Goal: Information Seeking & Learning: Check status

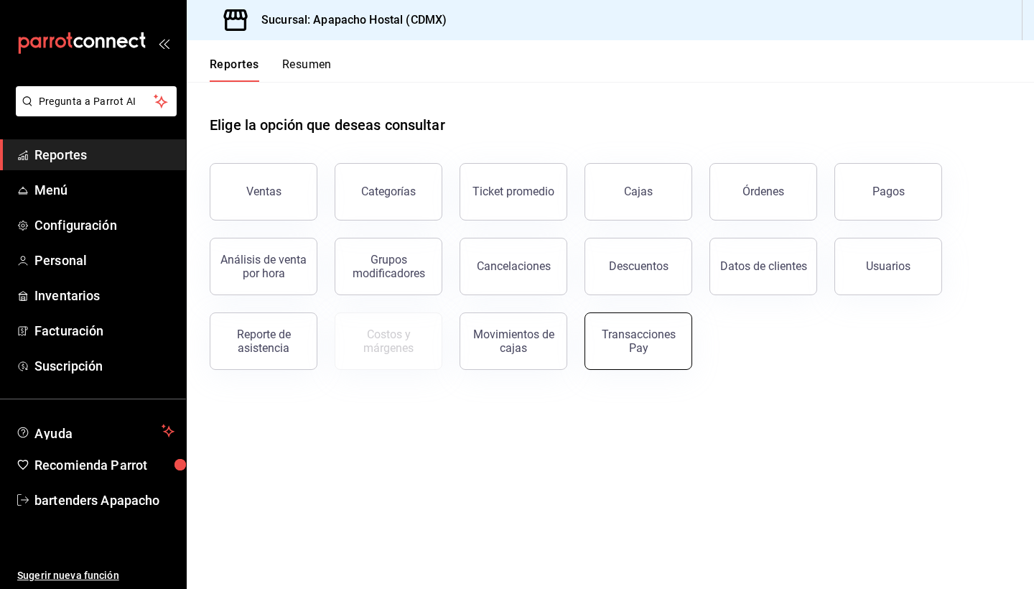
click at [550, 350] on div "Transacciones Pay" at bounding box center [638, 340] width 89 height 27
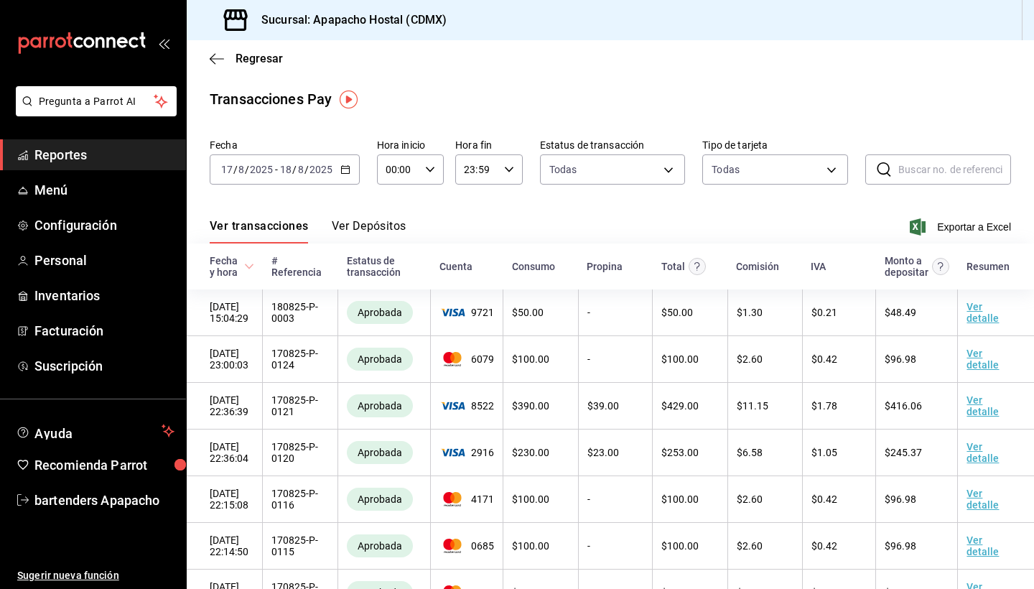
click at [341, 169] on icon "button" at bounding box center [345, 169] width 10 height 10
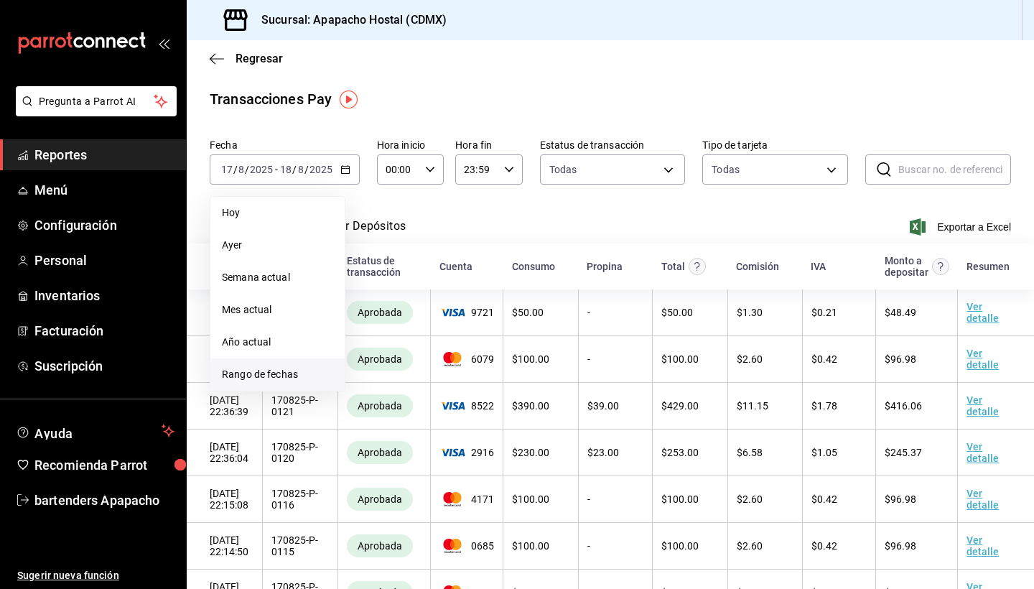
click at [241, 368] on span "Rango de fechas" at bounding box center [277, 374] width 111 height 15
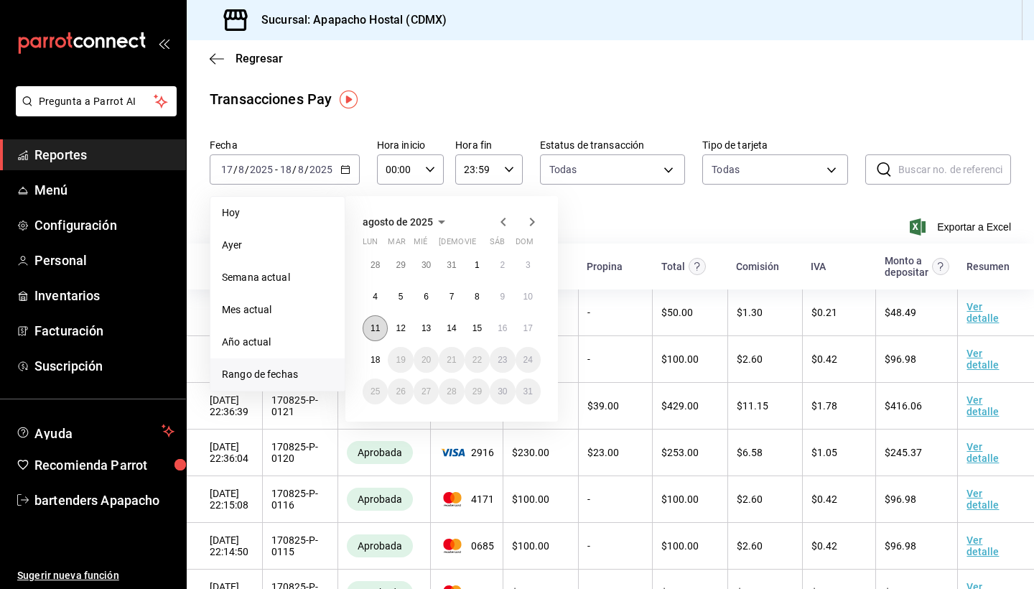
click at [366, 332] on button "11" at bounding box center [375, 328] width 25 height 26
click at [528, 326] on abbr "17" at bounding box center [527, 328] width 9 height 10
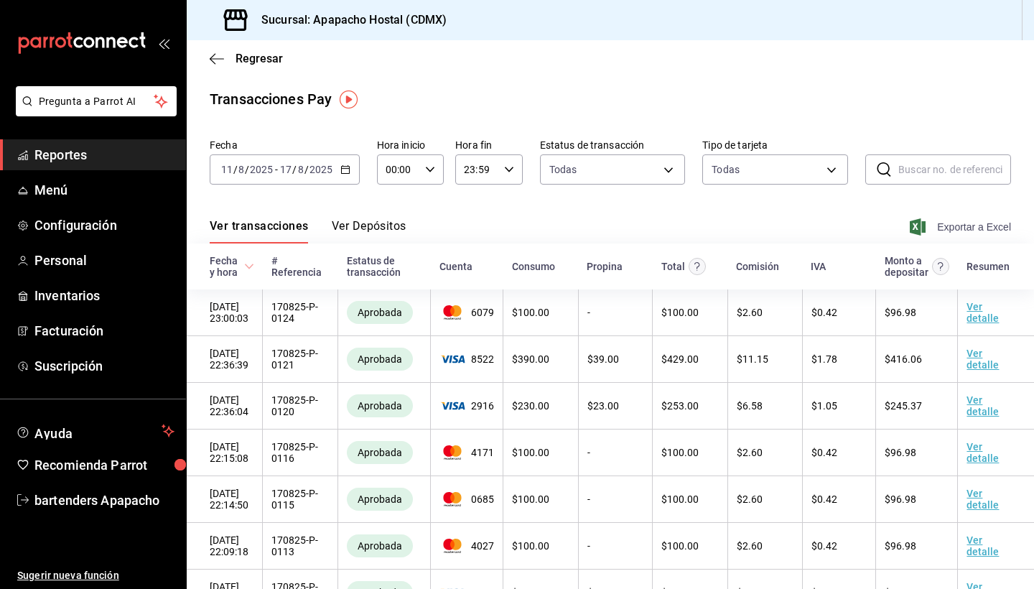
click at [550, 228] on span "Exportar a Excel" at bounding box center [962, 226] width 98 height 17
click at [488, 200] on div "Fecha [DATE] [DATE] - [DATE] [DATE] Hora inicio 00:00 Hora inicio Hora fin 23:5…" at bounding box center [610, 167] width 801 height 69
click at [215, 60] on icon "button" at bounding box center [217, 58] width 14 height 13
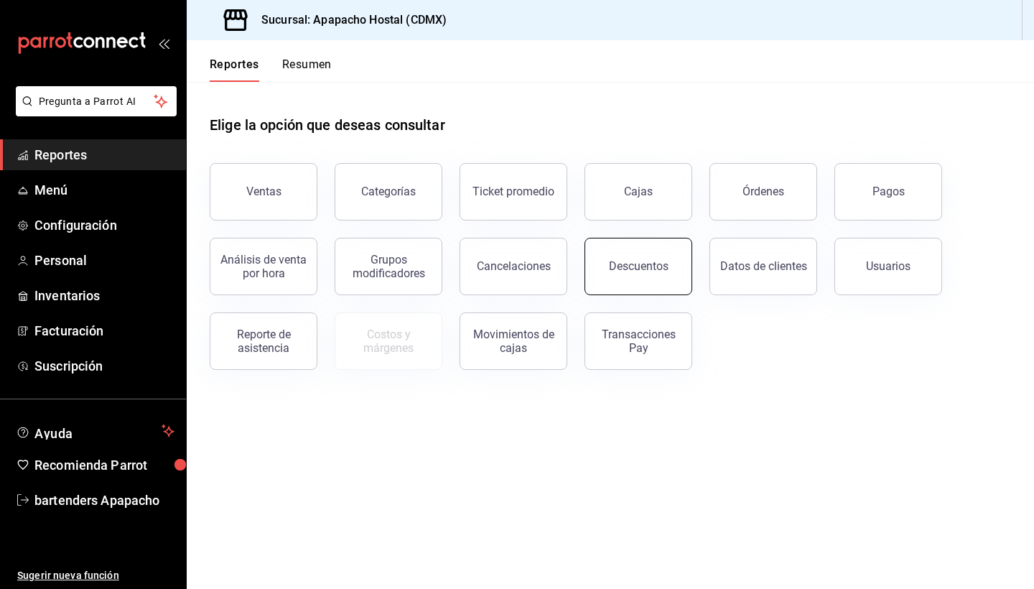
click at [550, 257] on button "Descuentos" at bounding box center [638, 266] width 108 height 57
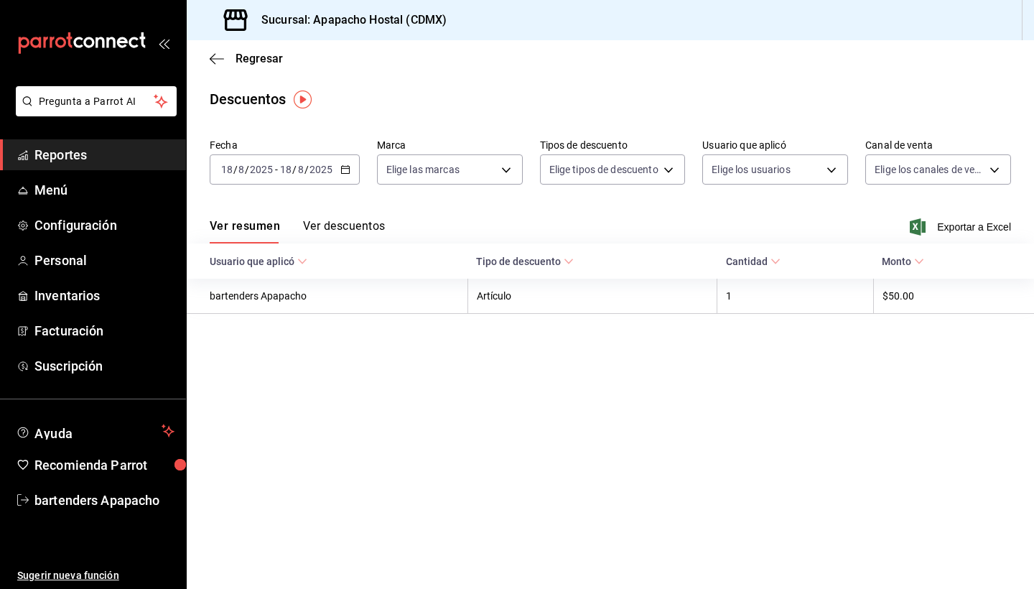
click at [340, 167] on icon "button" at bounding box center [345, 169] width 10 height 10
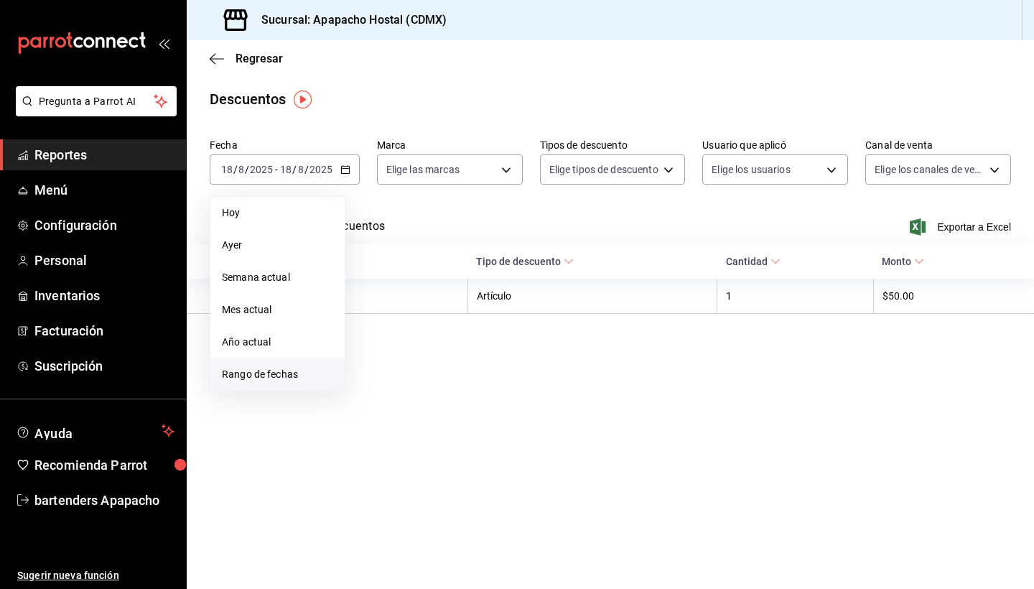
click at [265, 367] on span "Rango de fechas" at bounding box center [277, 374] width 111 height 15
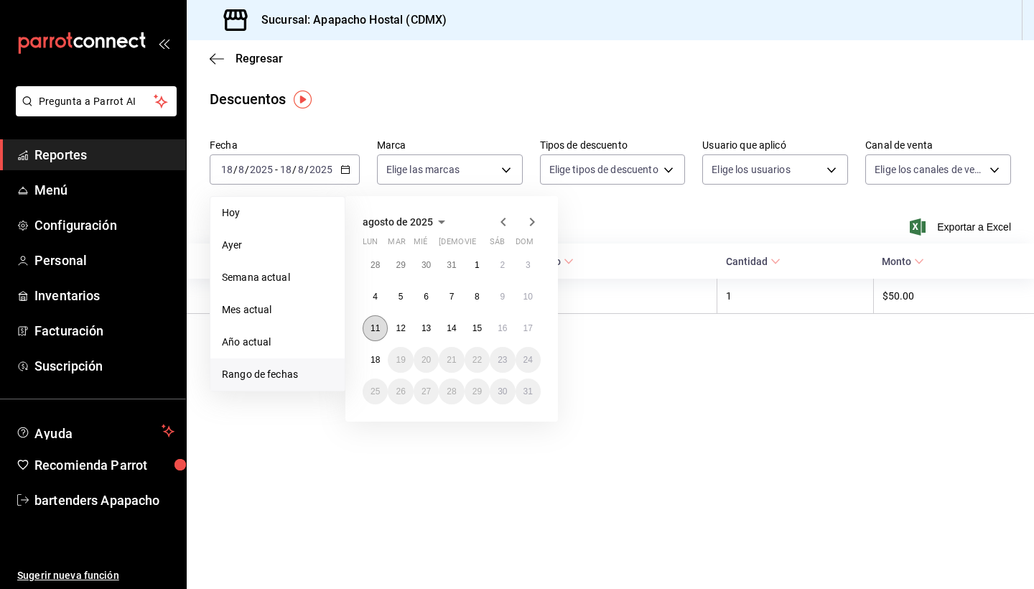
click at [369, 337] on button "11" at bounding box center [375, 328] width 25 height 26
click at [526, 323] on abbr "17" at bounding box center [527, 328] width 9 height 10
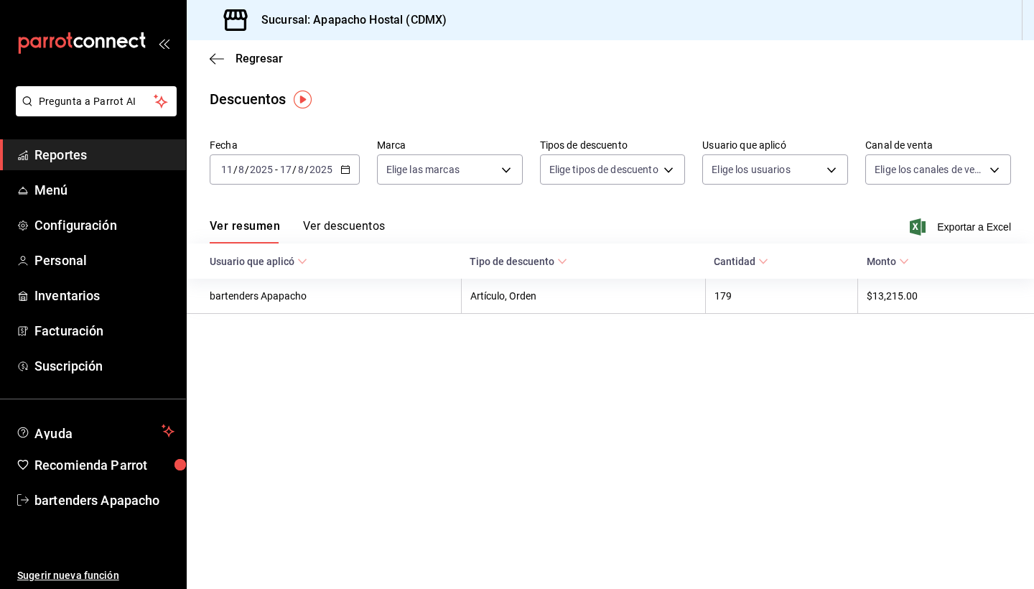
click at [353, 224] on button "Ver descuentos" at bounding box center [344, 231] width 82 height 24
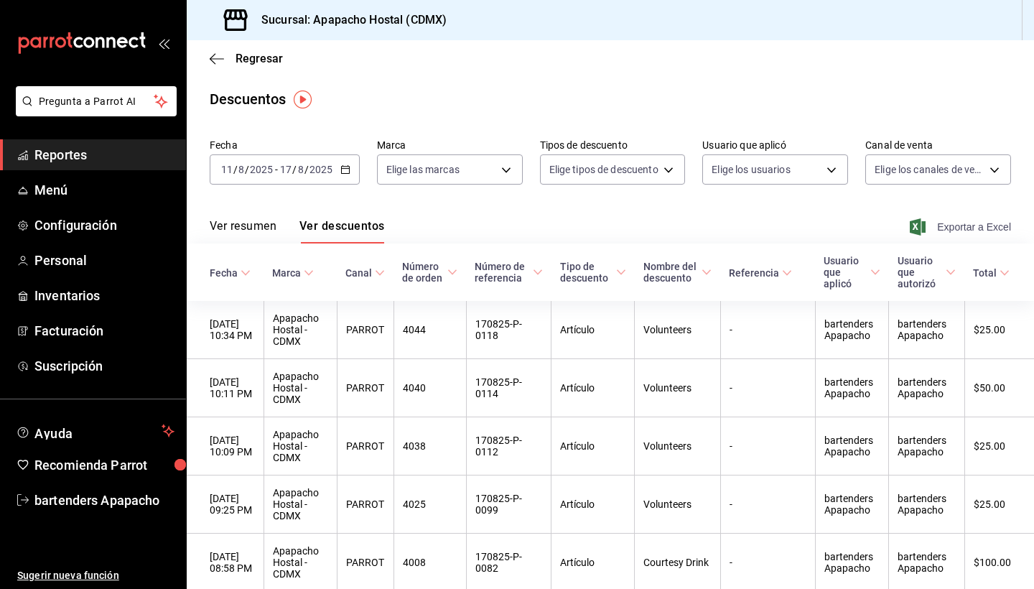
click at [550, 227] on span "Exportar a Excel" at bounding box center [962, 226] width 98 height 17
click at [479, 71] on div "Regresar" at bounding box center [610, 58] width 847 height 37
click at [214, 60] on icon "button" at bounding box center [217, 58] width 14 height 13
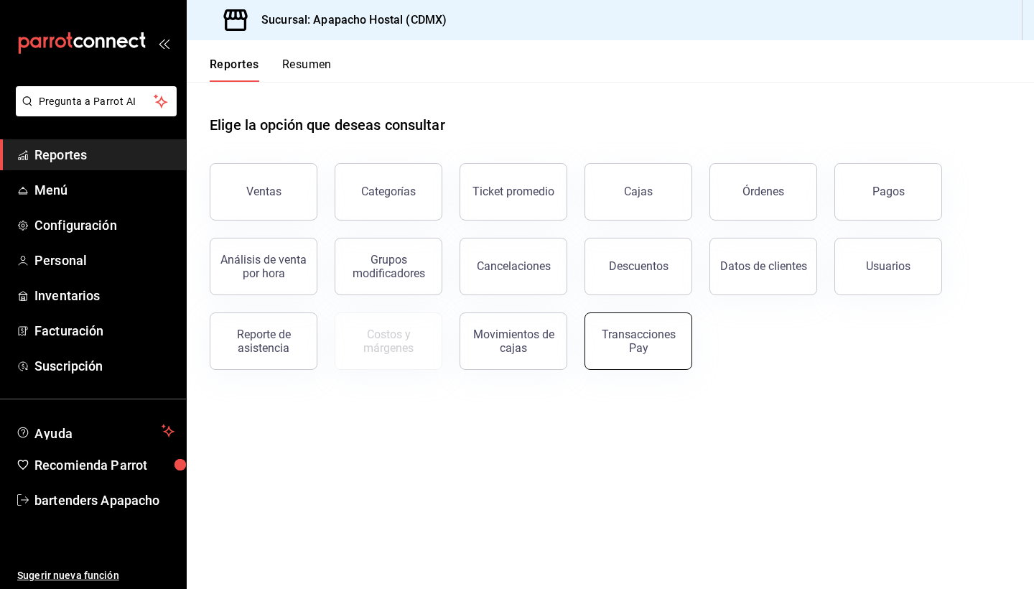
click at [550, 335] on div "Transacciones Pay" at bounding box center [638, 340] width 89 height 27
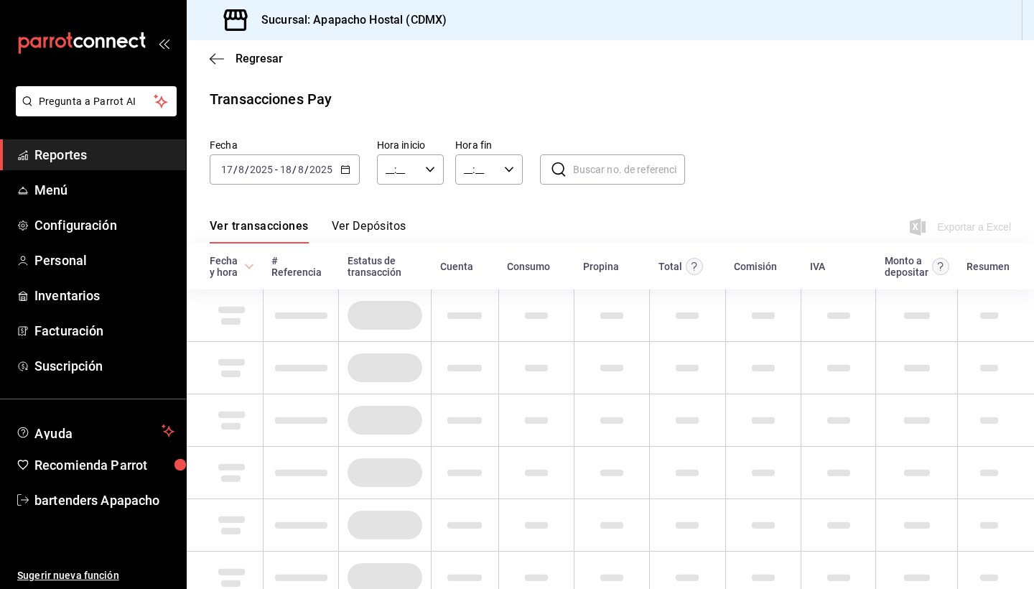
type input "00:00"
type input "23:59"
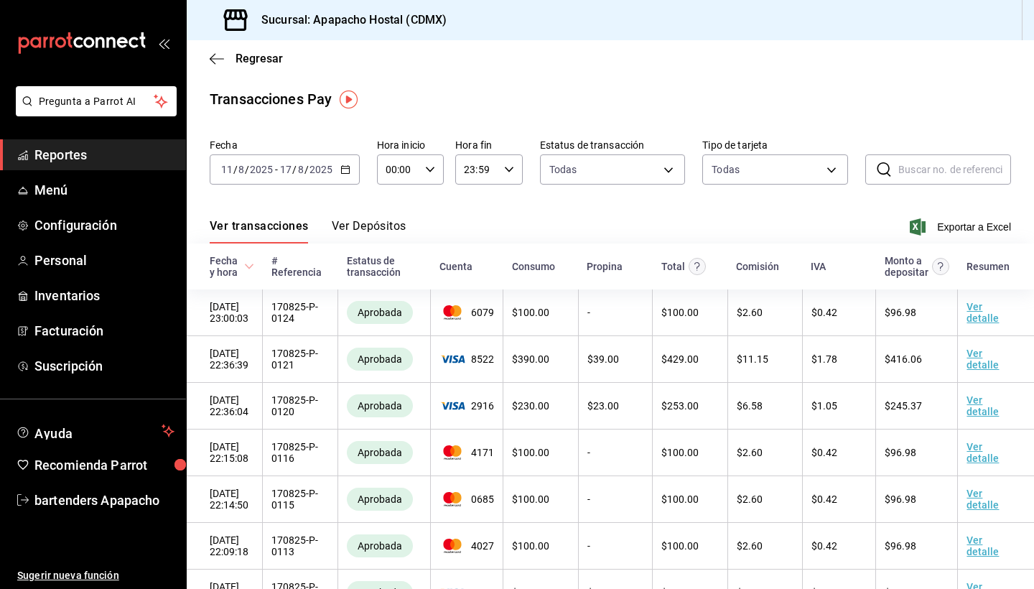
click at [550, 97] on div "Transacciones Pay" at bounding box center [610, 99] width 801 height 22
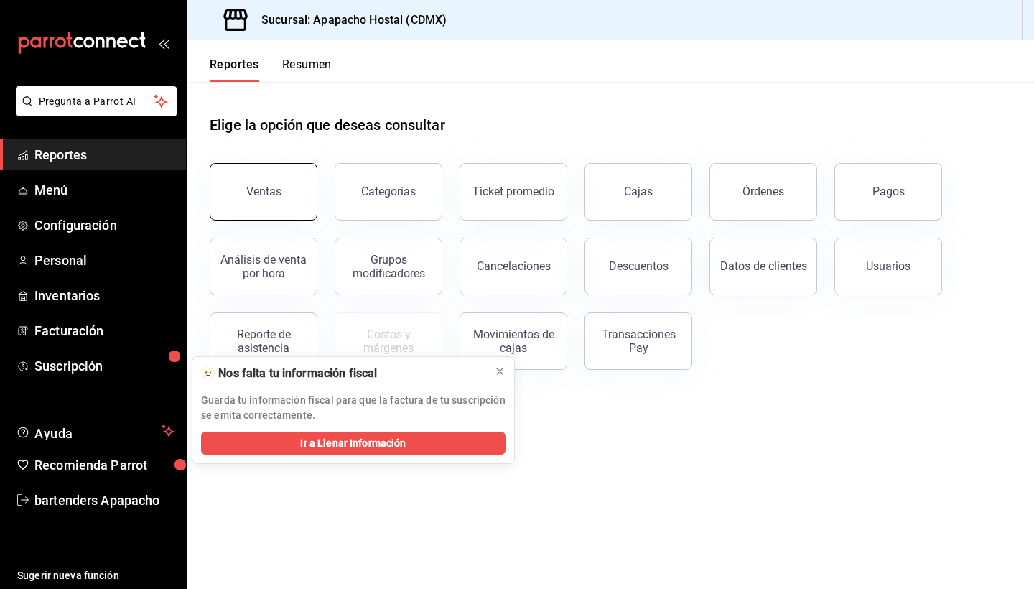
click at [286, 180] on button "Ventas" at bounding box center [264, 191] width 108 height 57
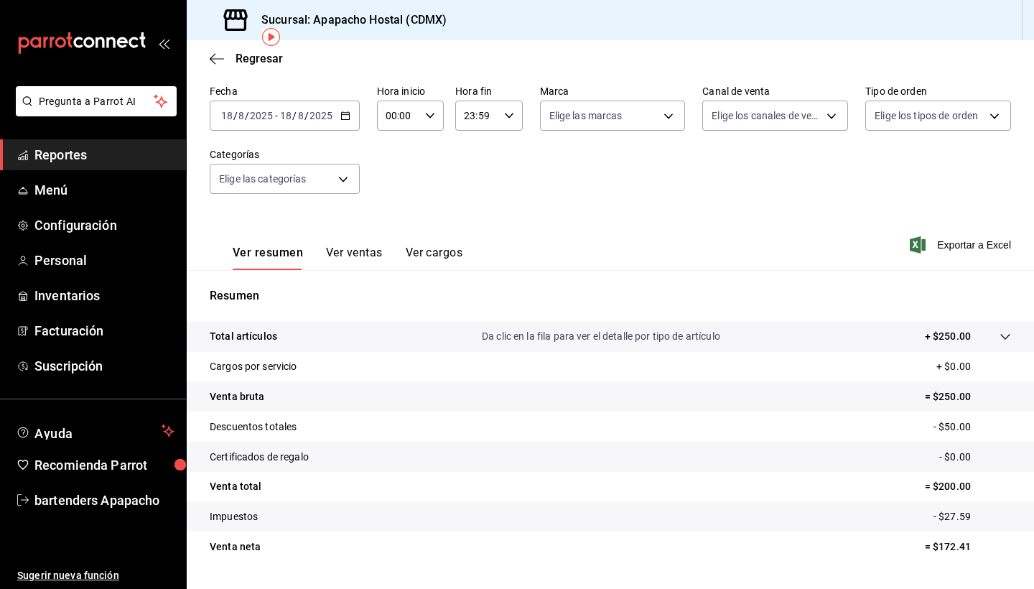
scroll to position [62, 0]
click at [345, 254] on button "Ver ventas" at bounding box center [354, 258] width 57 height 24
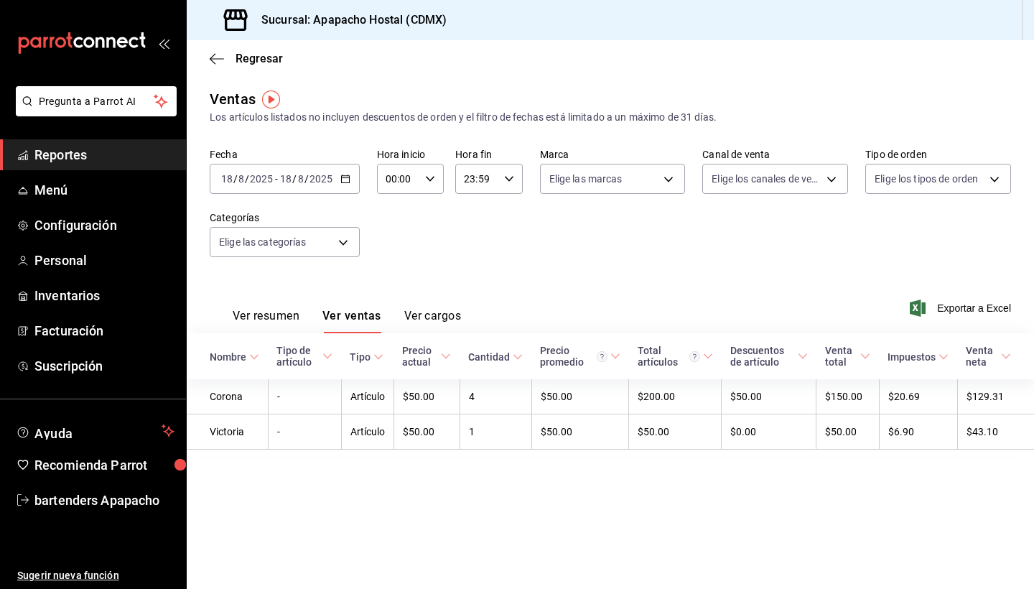
click at [421, 321] on button "Ver cargos" at bounding box center [432, 321] width 57 height 24
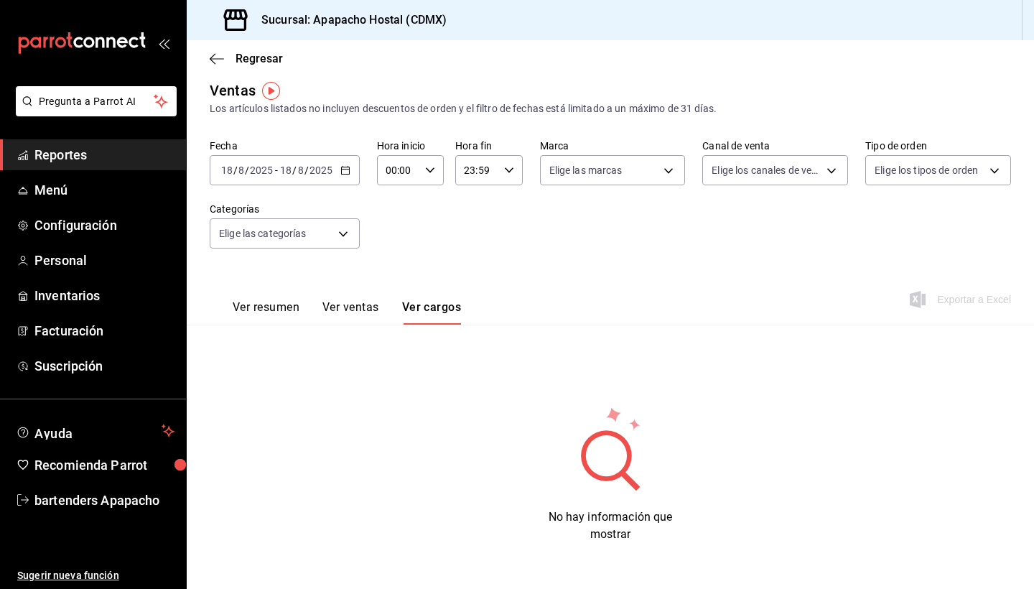
scroll to position [9, 0]
click at [368, 308] on button "Ver ventas" at bounding box center [350, 312] width 57 height 24
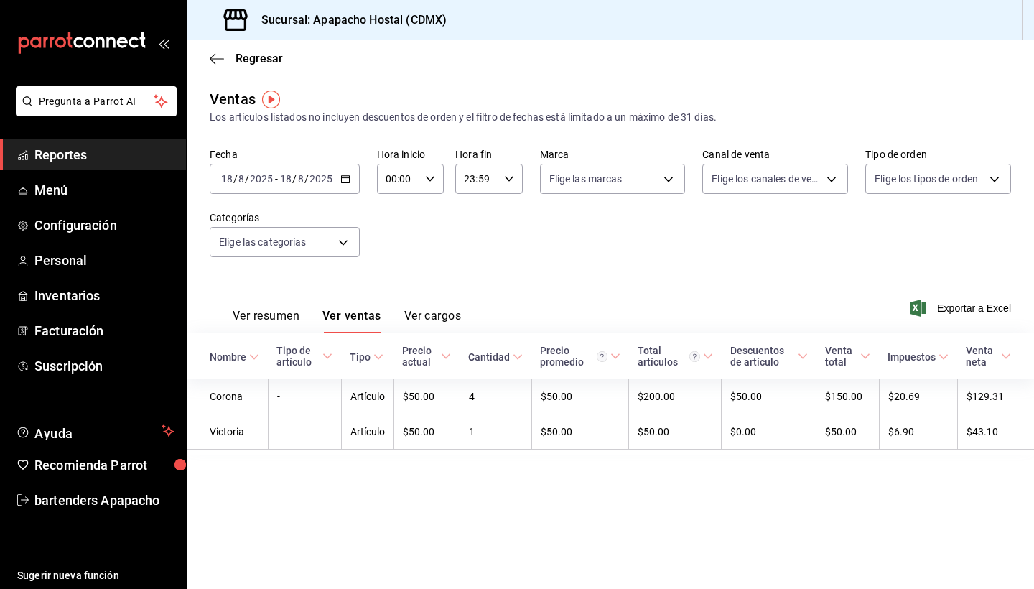
click at [347, 182] on \(Stroke\) "button" at bounding box center [345, 179] width 9 height 8
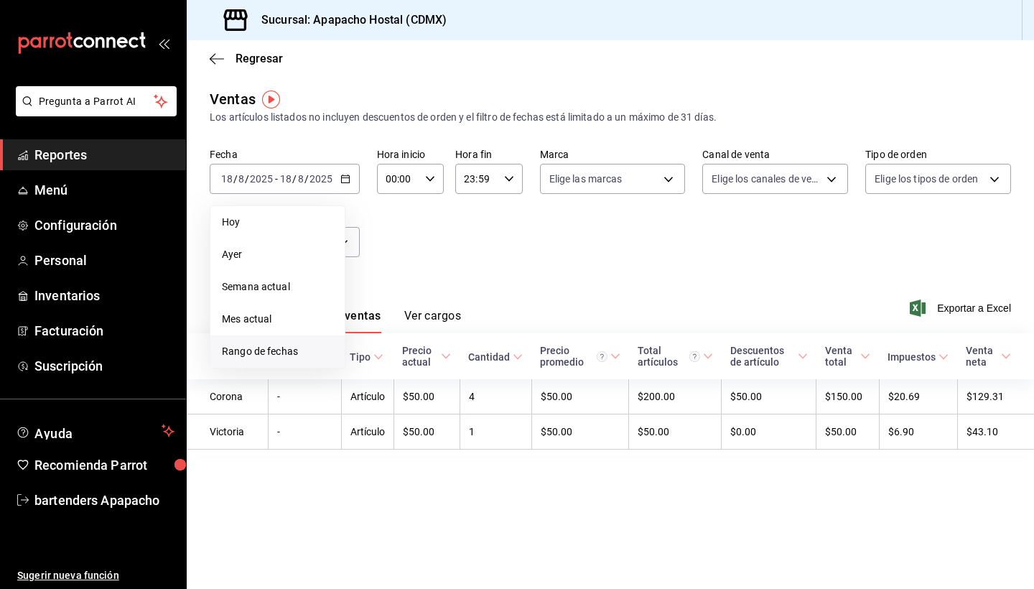
click at [279, 345] on span "Rango de fechas" at bounding box center [277, 351] width 111 height 15
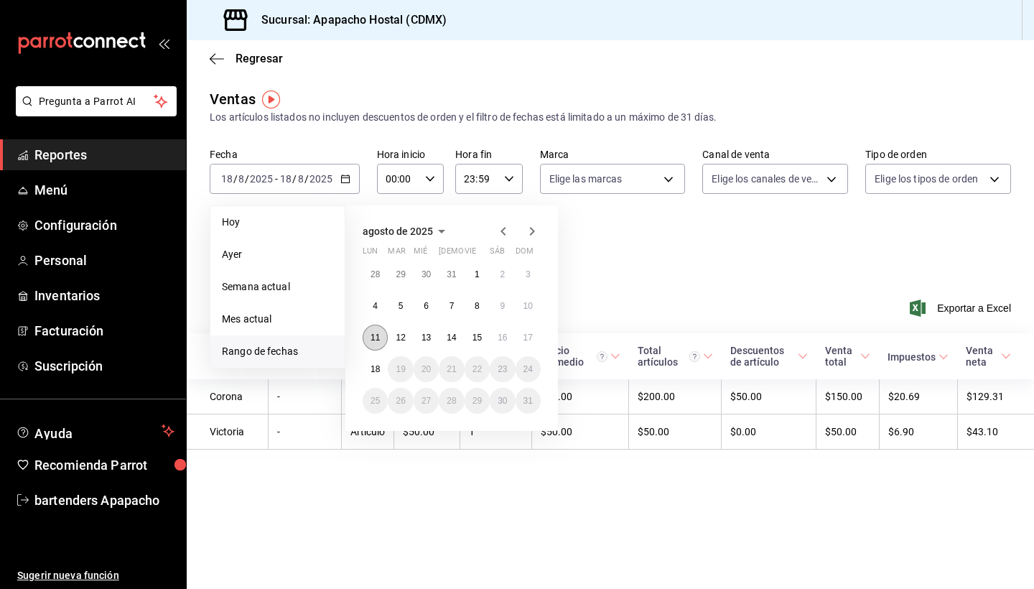
click at [376, 335] on abbr "11" at bounding box center [374, 337] width 9 height 10
click at [523, 334] on button "17" at bounding box center [528, 338] width 25 height 26
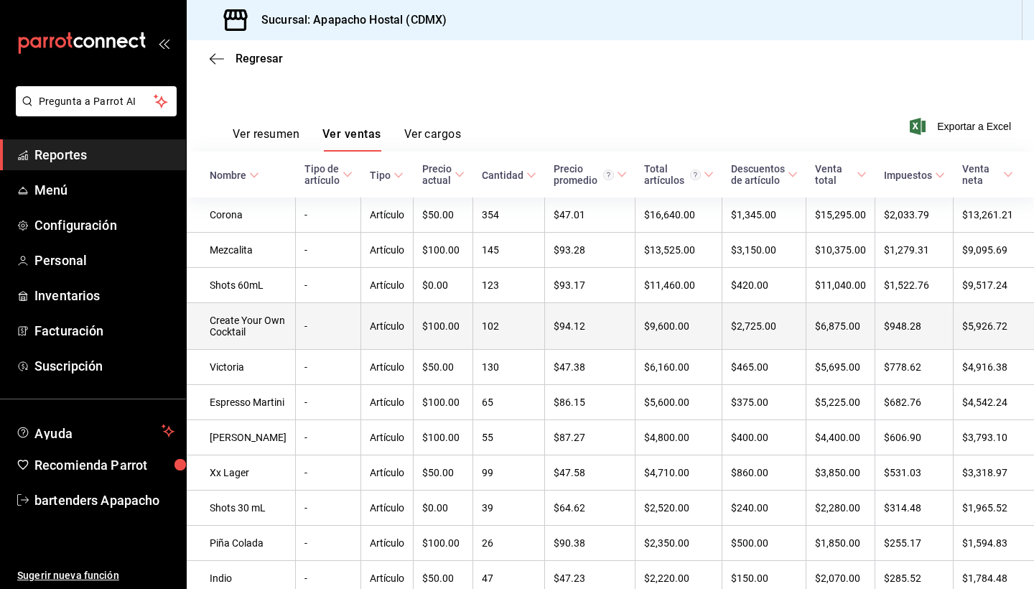
scroll to position [174, 0]
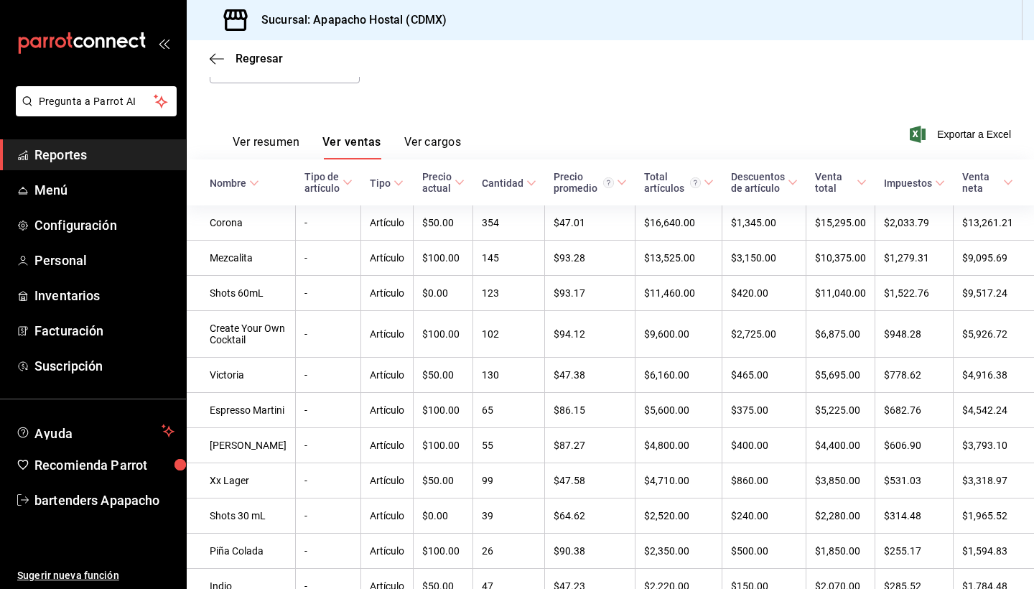
click at [704, 182] on icon at bounding box center [709, 182] width 10 height 10
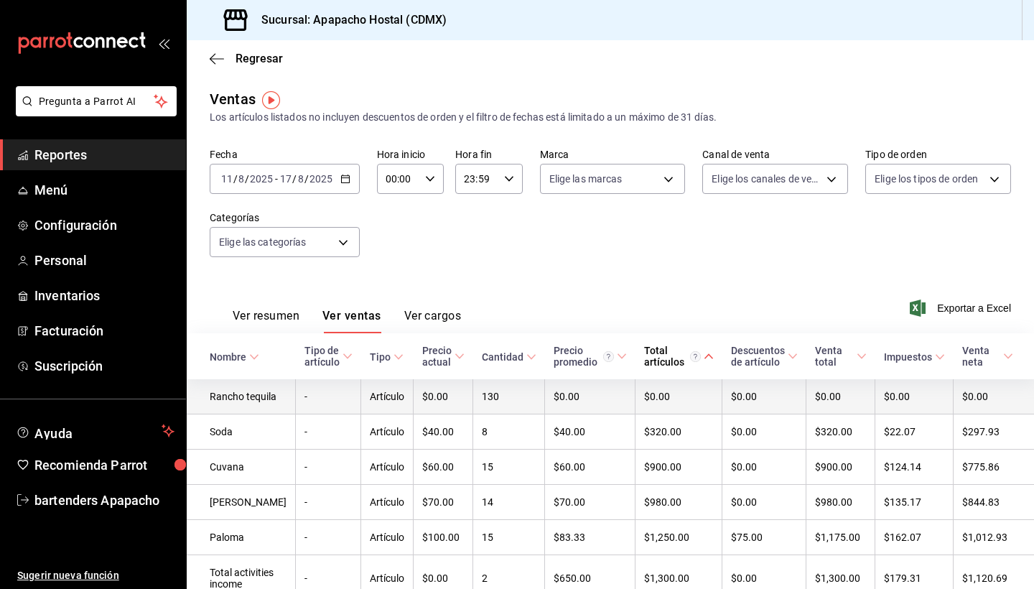
scroll to position [0, 0]
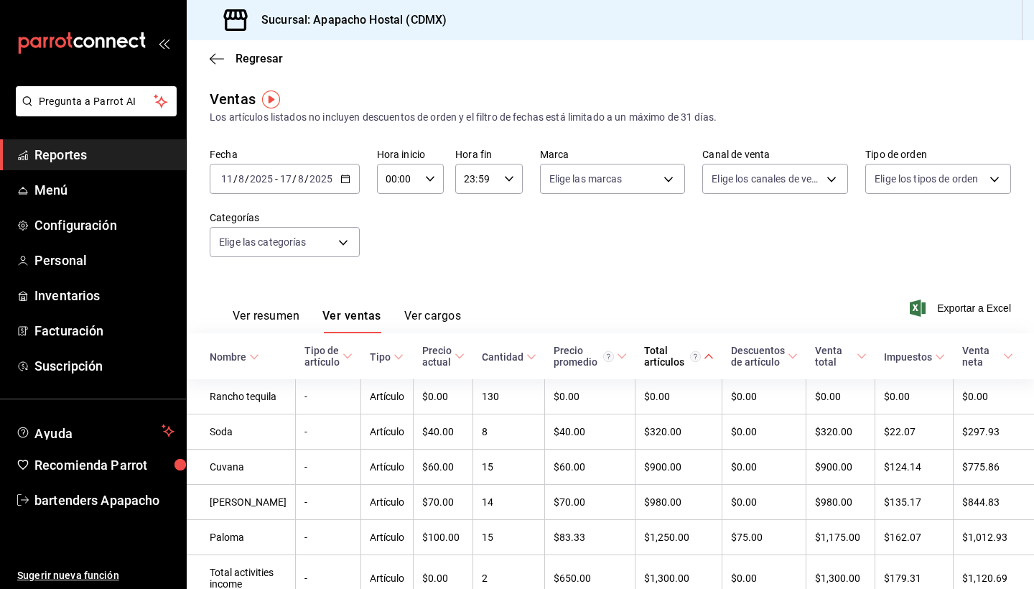
click at [256, 311] on button "Ver resumen" at bounding box center [266, 321] width 67 height 24
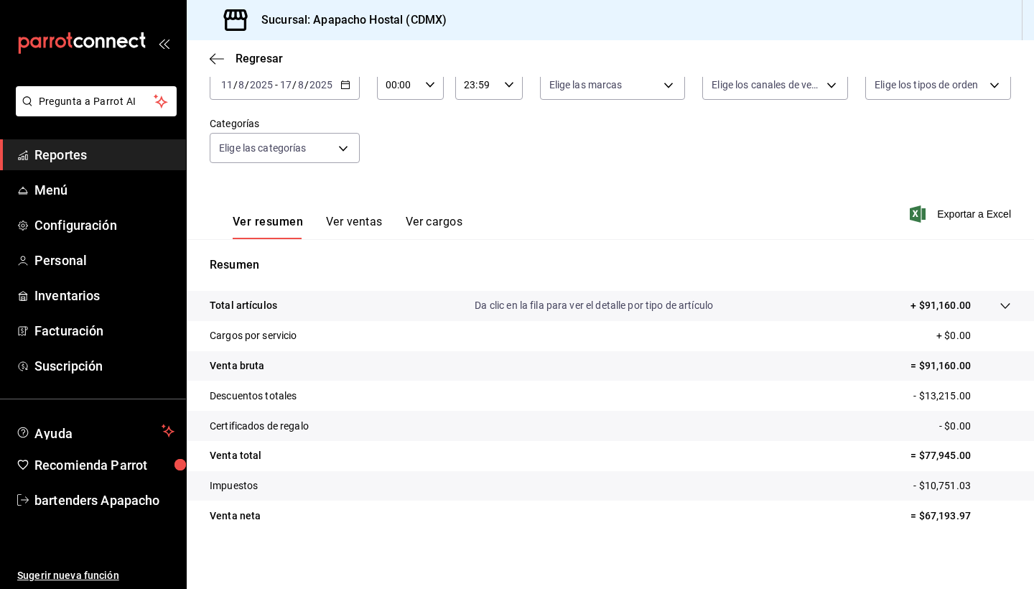
scroll to position [93, 0]
click at [357, 220] on button "Ver ventas" at bounding box center [354, 227] width 57 height 24
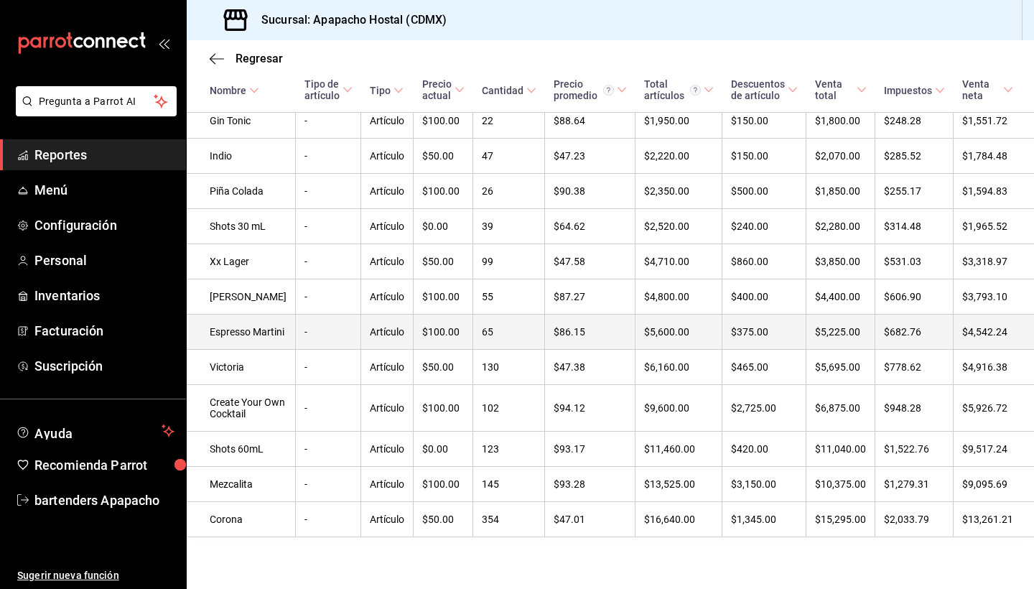
scroll to position [688, 0]
